Goal: Task Accomplishment & Management: Complete application form

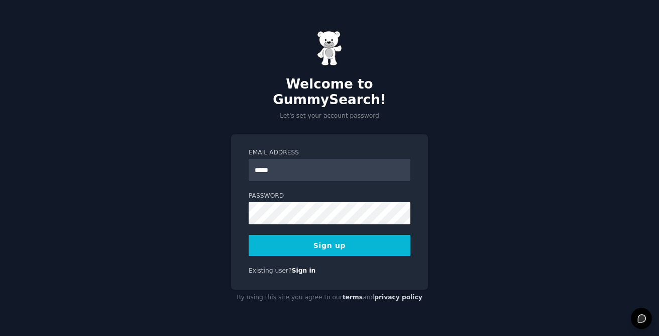
type input "**********"
click at [249, 235] on button "Sign up" at bounding box center [330, 245] width 162 height 21
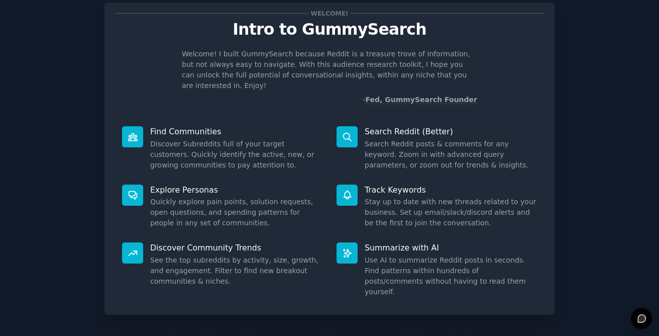
scroll to position [57, 0]
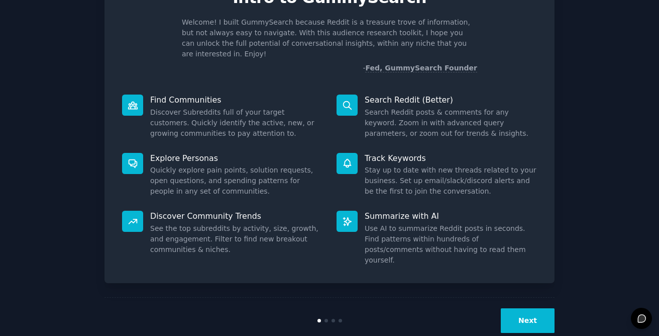
click at [528, 308] on button "Next" at bounding box center [528, 320] width 54 height 25
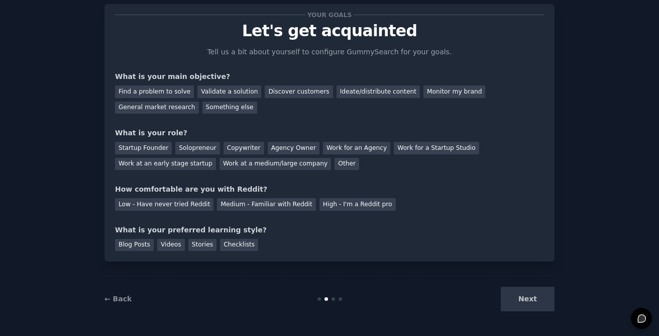
click at [535, 301] on div "Next" at bounding box center [480, 299] width 150 height 25
click at [525, 307] on div "Next" at bounding box center [480, 299] width 150 height 25
click at [522, 300] on div "Next" at bounding box center [480, 299] width 150 height 25
click at [454, 290] on div "Next" at bounding box center [480, 299] width 150 height 25
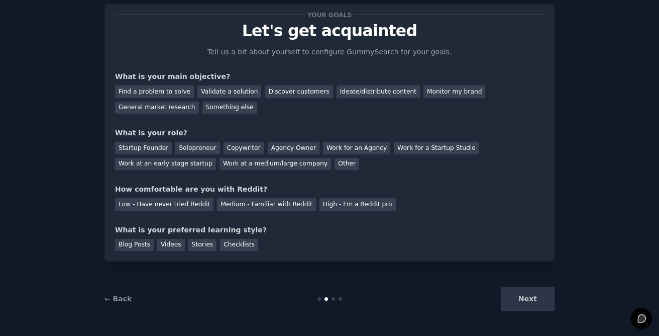
click at [509, 305] on div "Next" at bounding box center [480, 299] width 150 height 25
click at [398, 286] on div "← Back Next" at bounding box center [330, 298] width 450 height 46
click at [333, 300] on div at bounding box center [330, 299] width 150 height 4
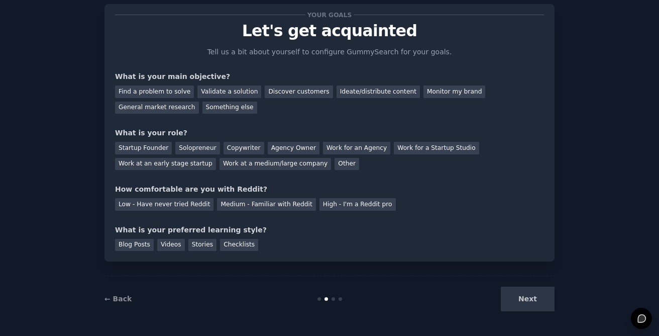
click at [333, 300] on div at bounding box center [330, 299] width 150 height 4
click at [388, 96] on div "Ideate/distribute content" at bounding box center [378, 91] width 83 height 13
click at [202, 149] on div "Solopreneur" at bounding box center [197, 148] width 44 height 13
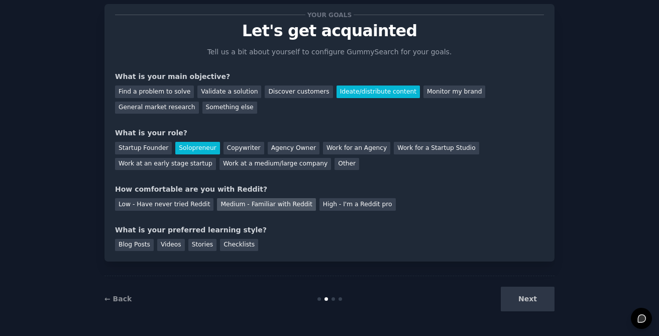
click at [277, 203] on div "Medium - Familiar with Reddit" at bounding box center [266, 204] width 99 height 13
click at [133, 243] on div "Blog Posts" at bounding box center [134, 245] width 39 height 13
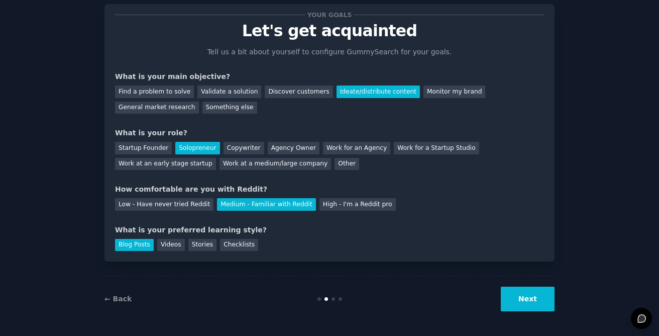
click at [537, 303] on button "Next" at bounding box center [528, 299] width 54 height 25
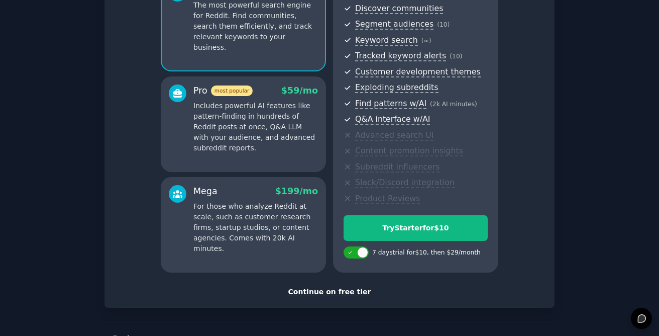
scroll to position [146, 0]
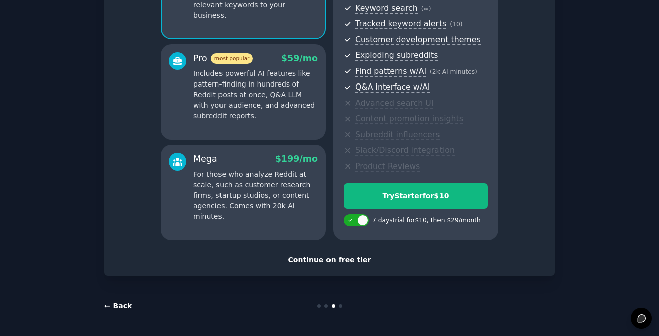
click at [114, 310] on link "← Back" at bounding box center [118, 306] width 27 height 8
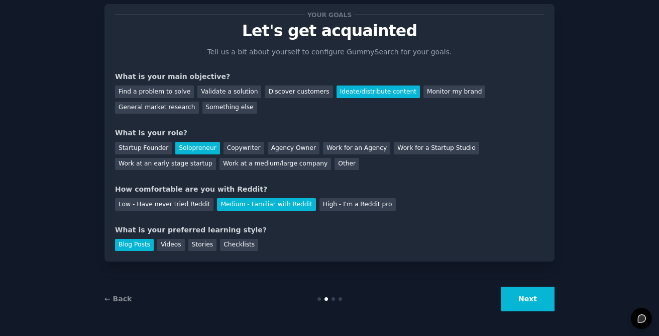
scroll to position [12, 0]
